Goal: Task Accomplishment & Management: Use online tool/utility

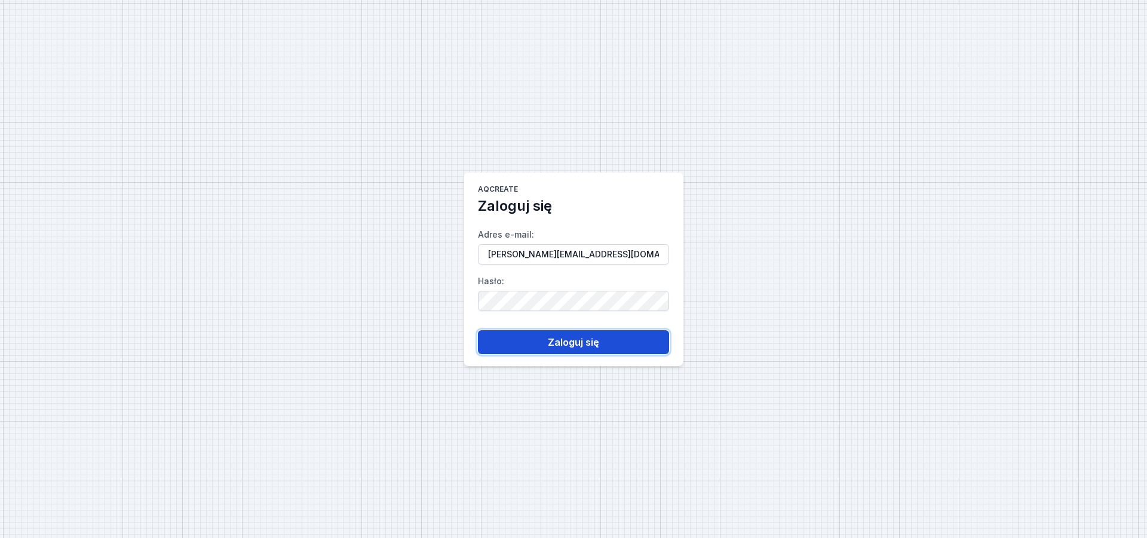
click at [563, 338] on button "Zaloguj się" at bounding box center [573, 342] width 191 height 24
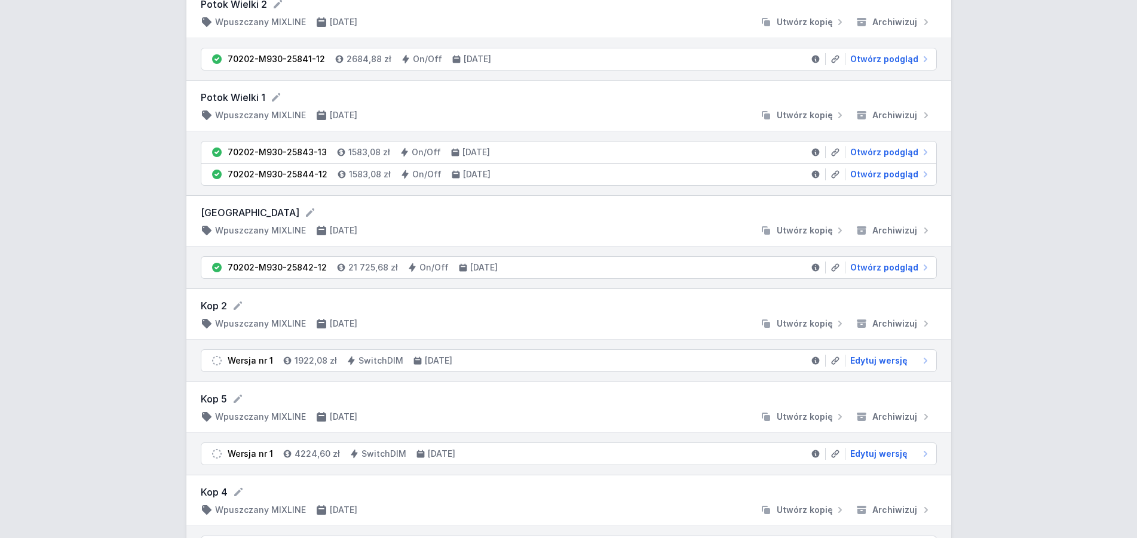
scroll to position [1877, 0]
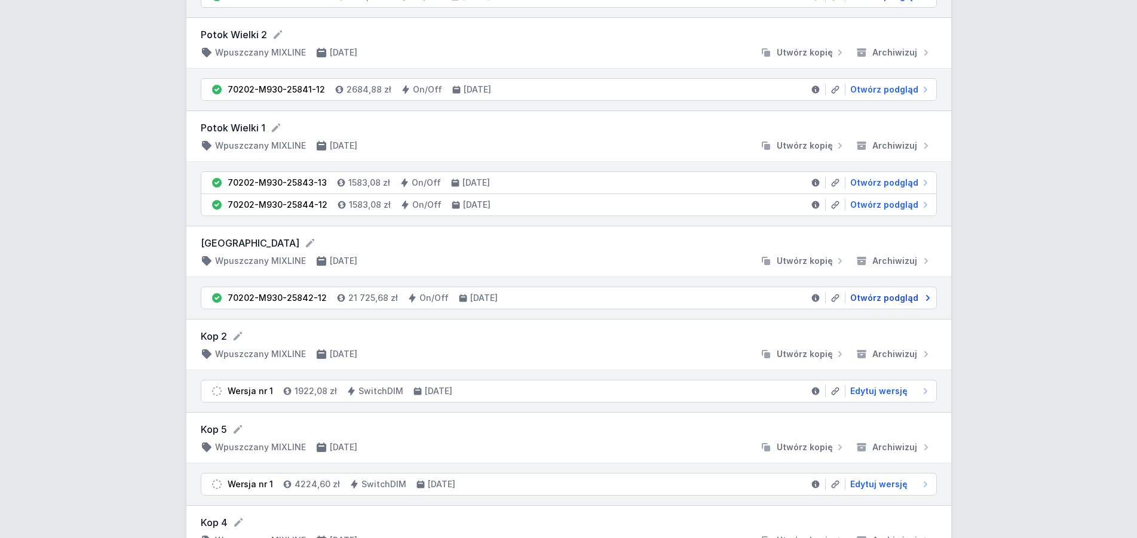
click at [879, 295] on span "Otwórz podgląd" at bounding box center [884, 298] width 68 height 12
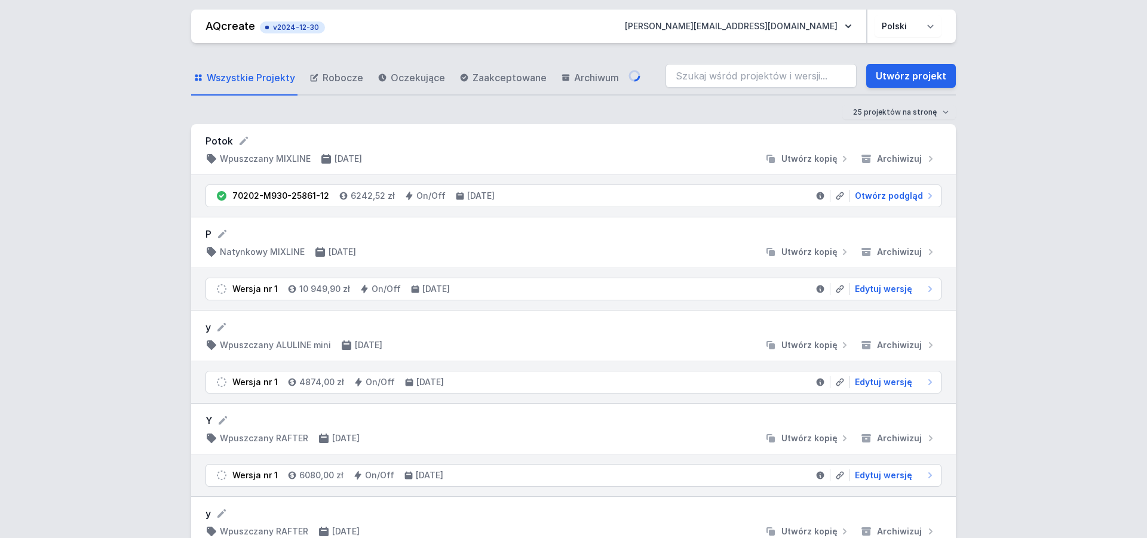
select select "3000"
select select "2"
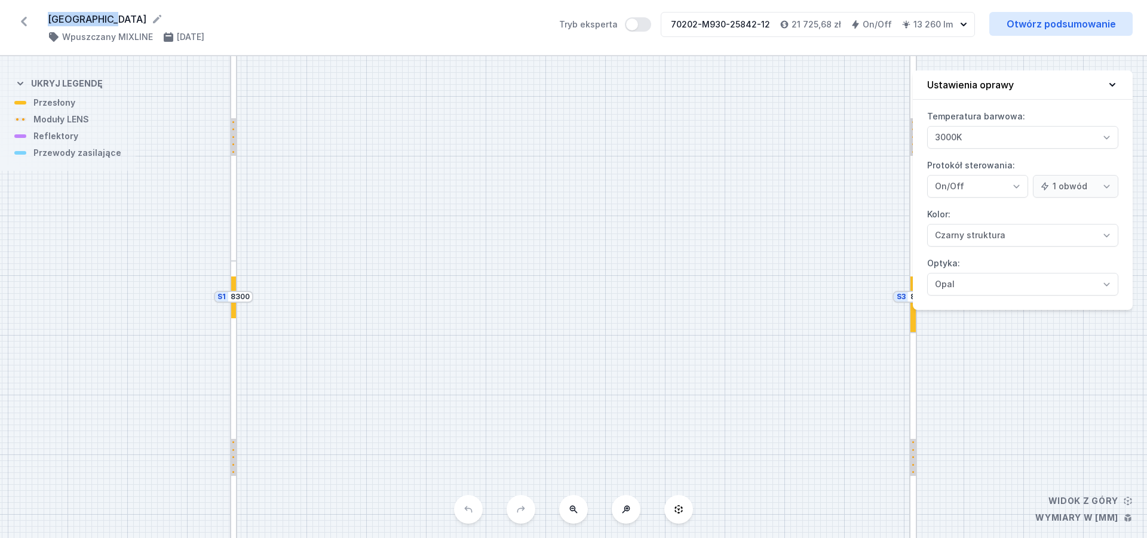
drag, startPoint x: 105, startPoint y: 20, endPoint x: 50, endPoint y: 11, distance: 55.6
click at [50, 11] on div "[GEOGRAPHIC_DATA] ( 9109 /v 1 ) Wpuszczany MIXLINE [DATE] Tryb eksperta 70202-M…" at bounding box center [573, 28] width 1147 height 56
copy form "[GEOGRAPHIC_DATA]"
click at [1063, 27] on link "Otwórz podsumowanie" at bounding box center [1060, 24] width 143 height 24
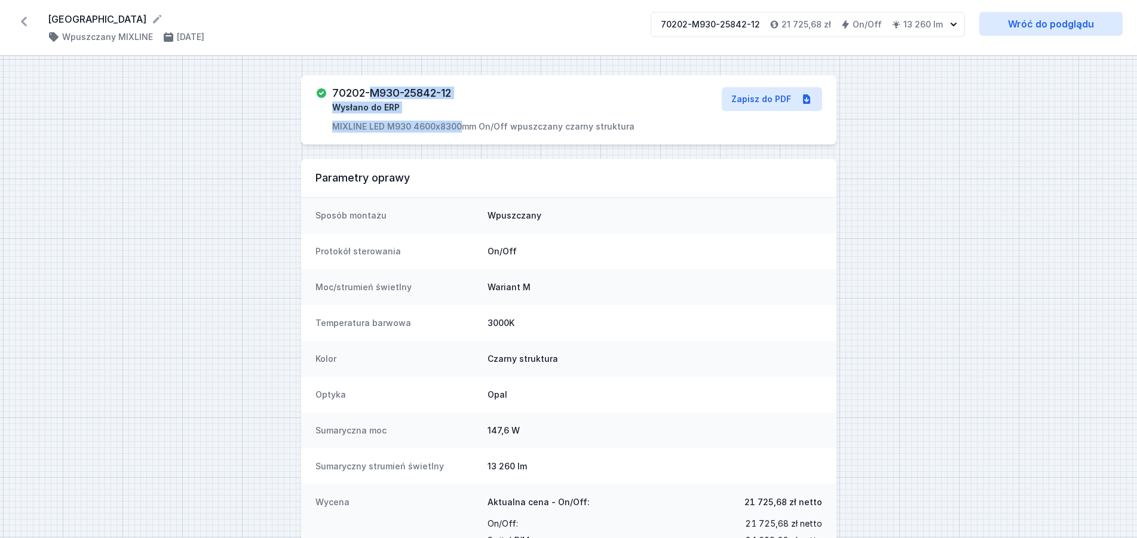
drag, startPoint x: 457, startPoint y: 88, endPoint x: 369, endPoint y: 91, distance: 88.5
click at [369, 91] on div "70202-M930-25842-12 Wysłano do ERP MIXLINE LED M930 4600x8300mm On/Off wpuszcza…" at bounding box center [483, 109] width 302 height 45
click at [347, 91] on h3 "70202-M930-25842-12" at bounding box center [391, 93] width 119 height 12
drag, startPoint x: 333, startPoint y: 90, endPoint x: 453, endPoint y: 88, distance: 120.7
click at [451, 88] on h3 "70202-M930-25842-12" at bounding box center [391, 93] width 119 height 12
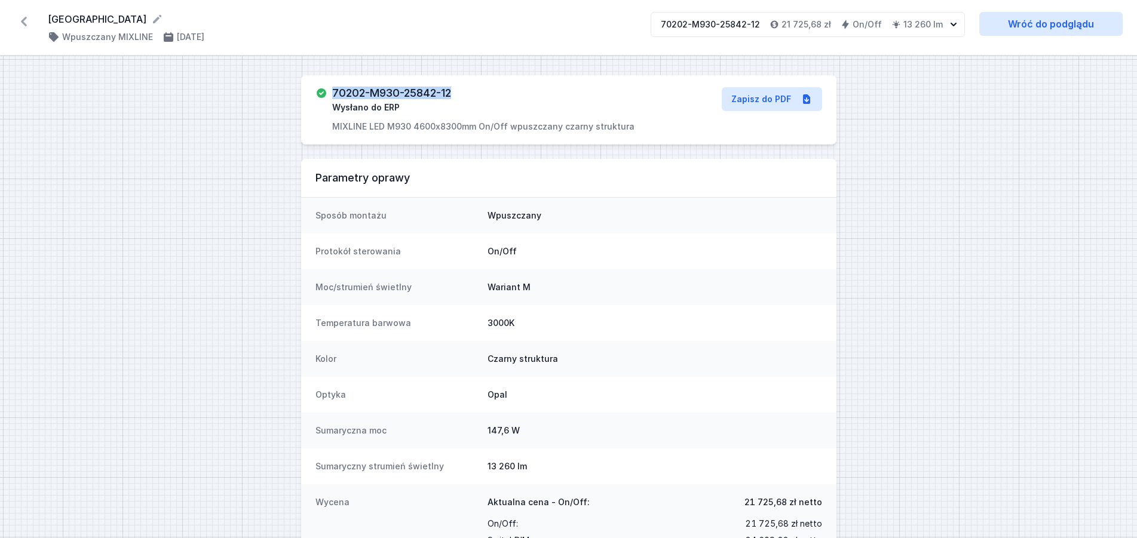
copy h3 "70202-M930-25842-12"
